Goal: Transaction & Acquisition: Purchase product/service

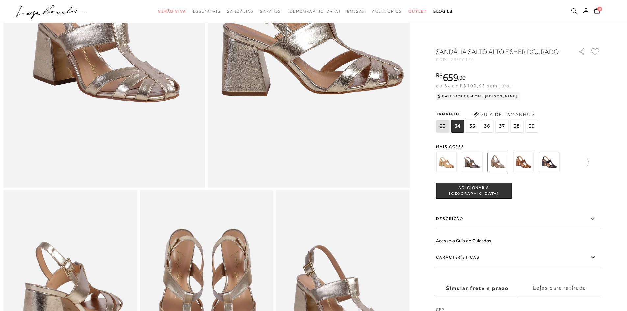
scroll to position [165, 0]
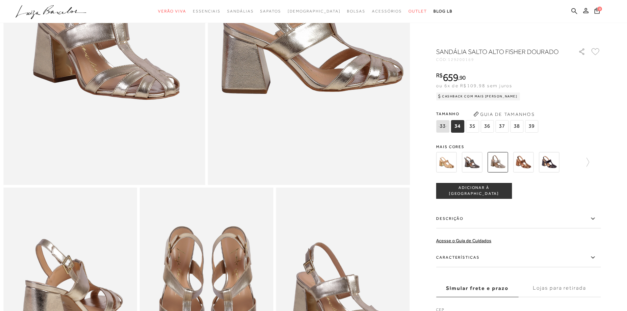
click at [597, 219] on icon at bounding box center [593, 219] width 8 height 8
click at [0, 0] on input "Descrição" at bounding box center [0, 0] width 0 height 0
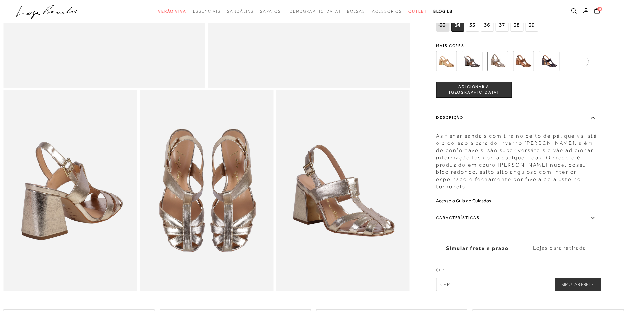
scroll to position [263, 0]
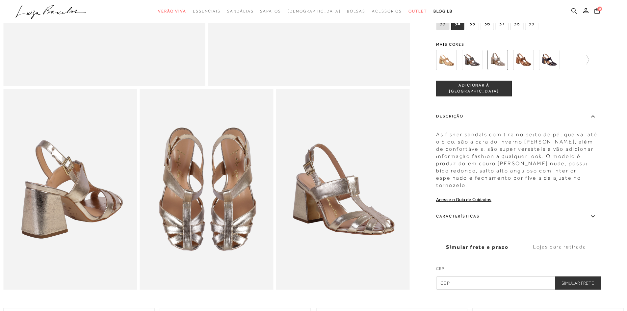
click at [594, 220] on icon at bounding box center [593, 216] width 8 height 8
click at [0, 0] on input "Características" at bounding box center [0, 0] width 0 height 0
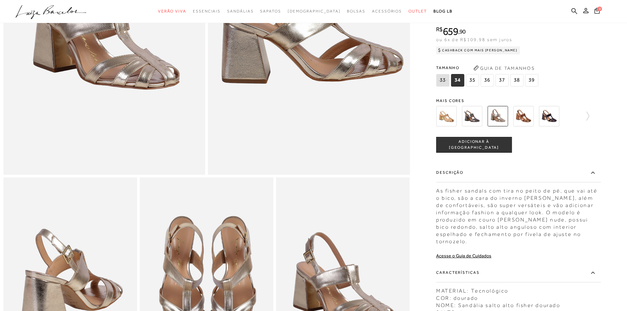
scroll to position [165, 0]
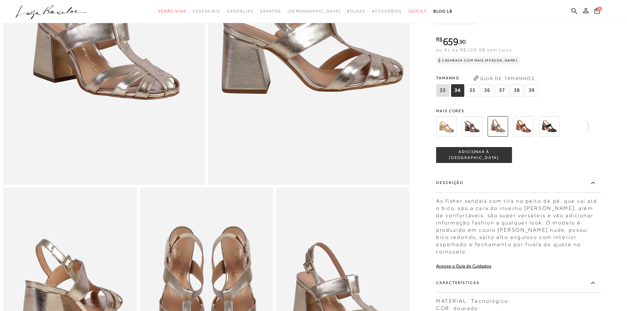
click at [490, 161] on span "ADICIONAR À SACOLA" at bounding box center [473, 155] width 75 height 12
